Goal: Information Seeking & Learning: Learn about a topic

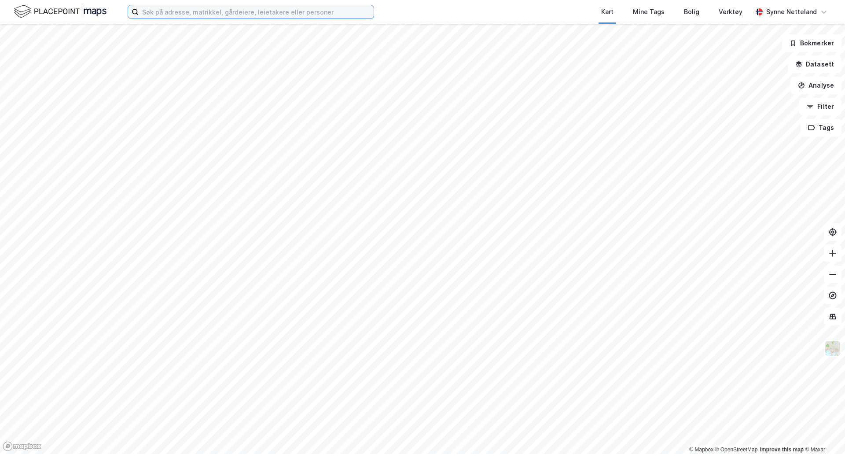
click at [315, 11] on input at bounding box center [256, 11] width 235 height 13
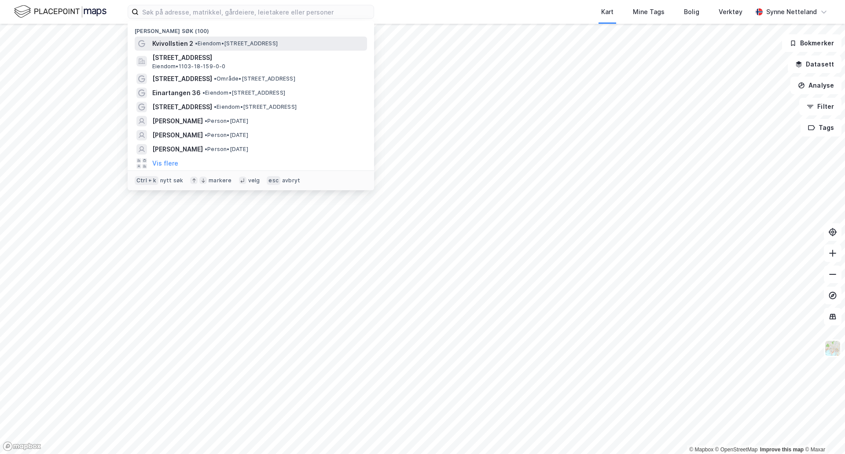
click at [264, 48] on div "Kvivollstien 2 • Eiendom • [STREET_ADDRESS]" at bounding box center [258, 43] width 213 height 11
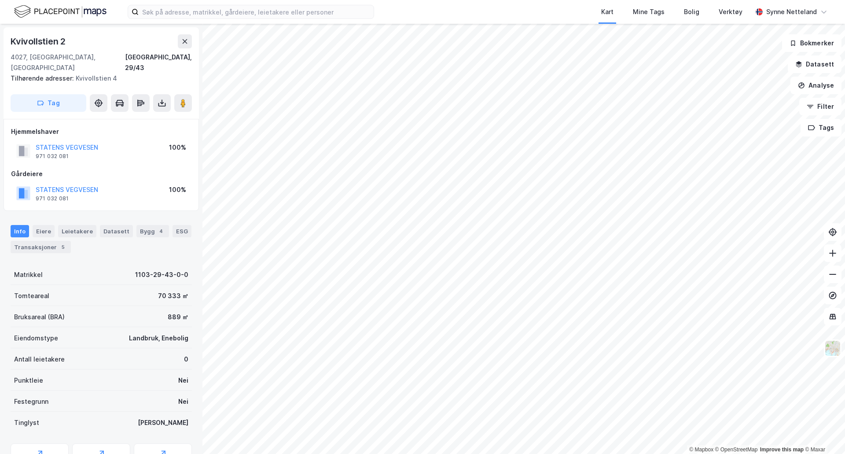
scroll to position [44, 0]
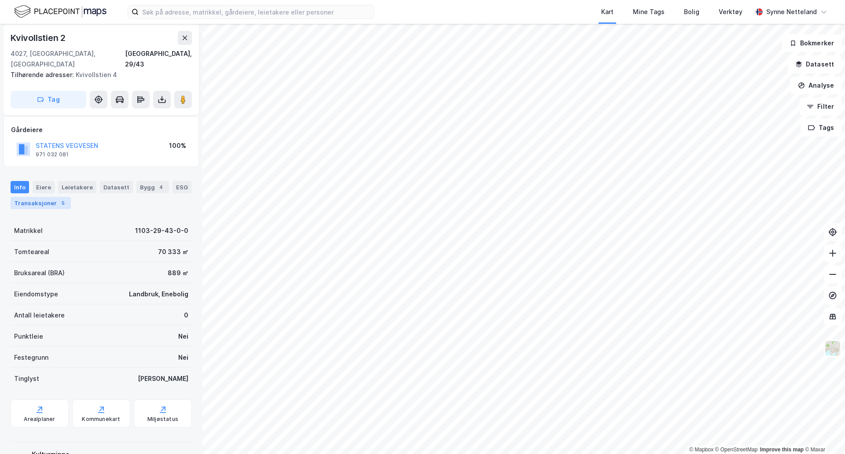
click at [38, 197] on div "Transaksjoner 5" at bounding box center [41, 203] width 60 height 12
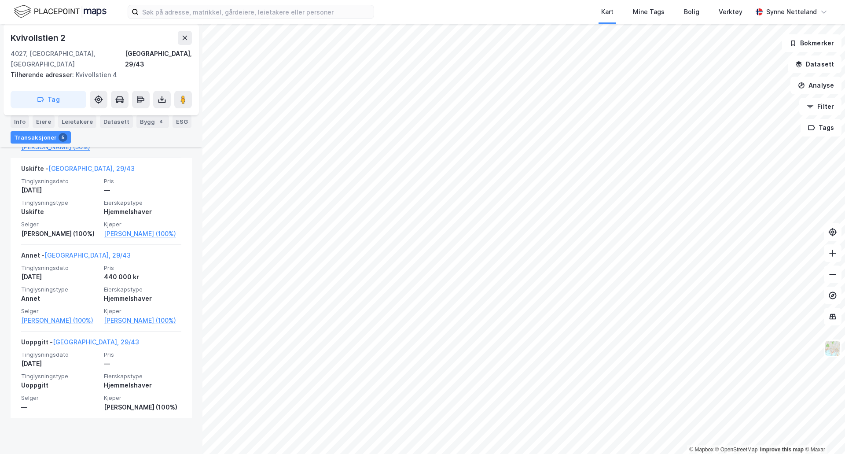
scroll to position [461, 0]
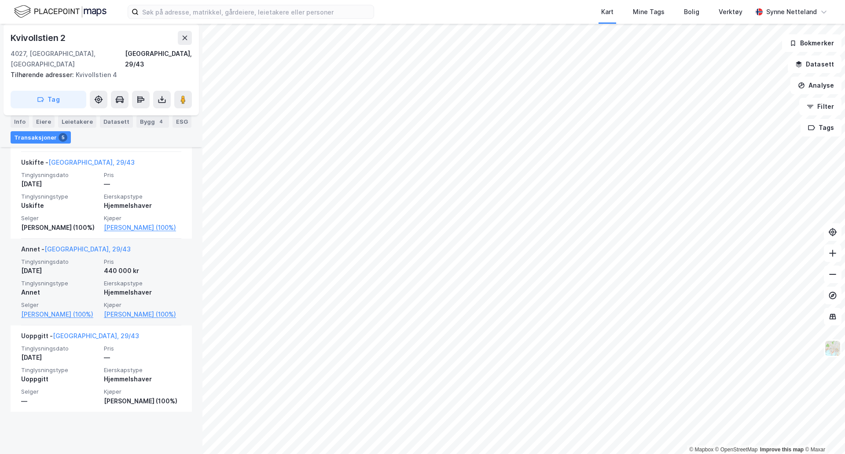
click at [146, 276] on div "440 000 kr" at bounding box center [142, 270] width 77 height 11
click at [51, 263] on div "Annet - [GEOGRAPHIC_DATA], 29/43 Tinglysningsdato [DATE] Pris 440 000 kr Tingly…" at bounding box center [101, 282] width 160 height 87
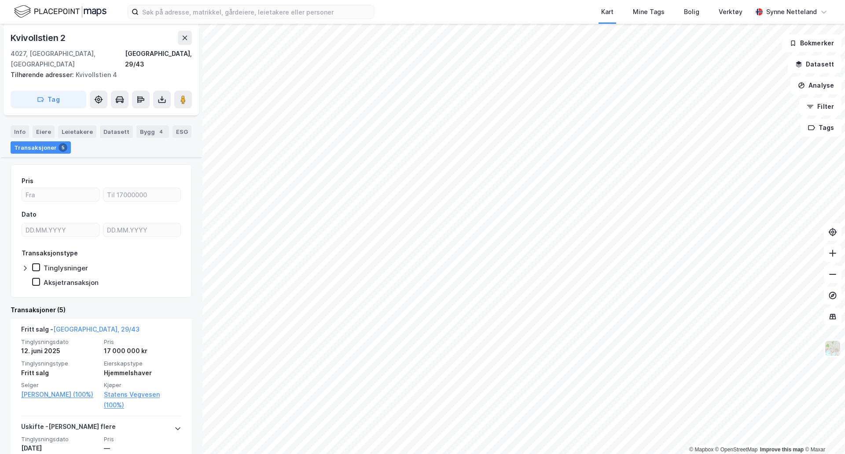
scroll to position [132, 0]
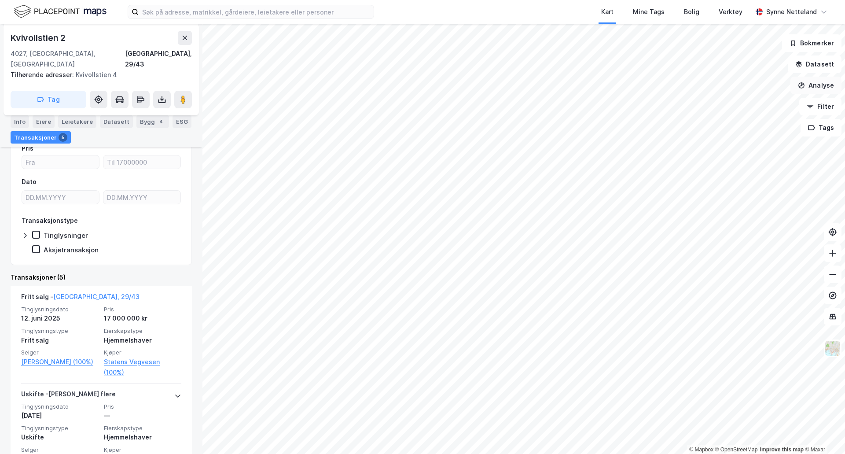
click at [803, 84] on icon "button" at bounding box center [801, 85] width 7 height 7
click at [720, 103] on div "Tegn område" at bounding box center [739, 103] width 77 height 7
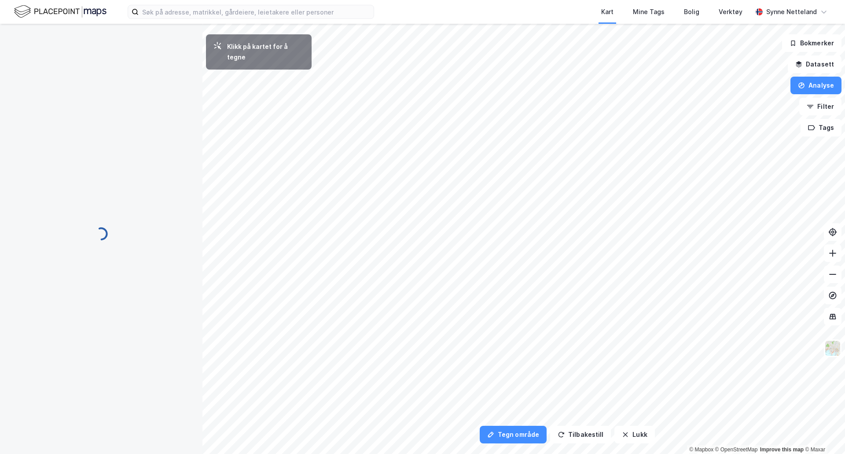
scroll to position [0, 0]
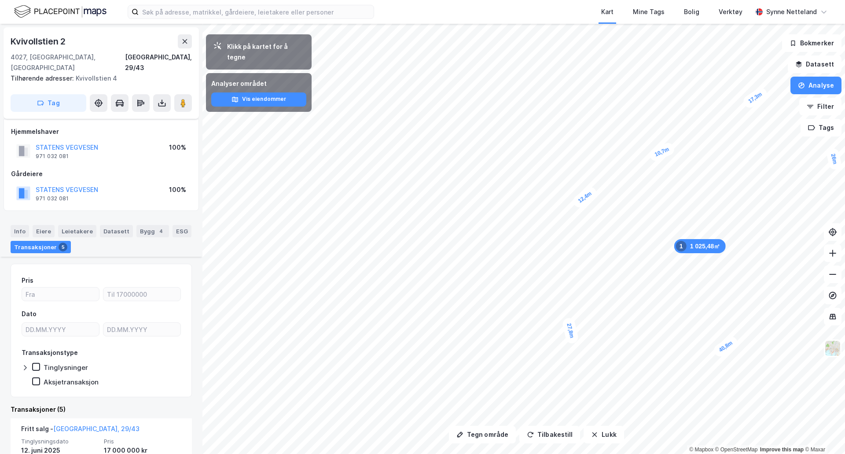
click at [259, 48] on div "Klikk på kartet for å tegne" at bounding box center [265, 51] width 77 height 21
click at [609, 434] on button "Lukk" at bounding box center [604, 435] width 40 height 18
